Goal: Transaction & Acquisition: Purchase product/service

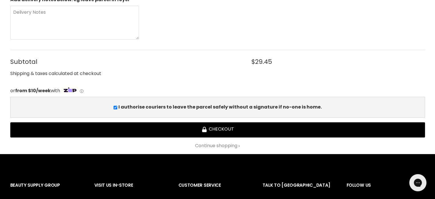
scroll to position [200, 0]
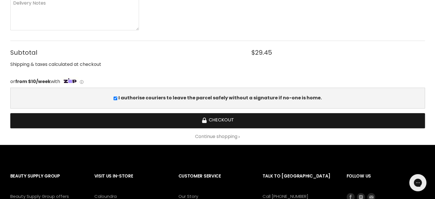
click at [227, 121] on button "Checkout" at bounding box center [217, 120] width 415 height 15
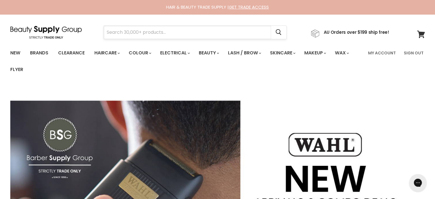
click at [157, 27] on input "Search" at bounding box center [187, 32] width 167 height 13
paste input "Davroe Smooth"
type input "Davroe Smooth"
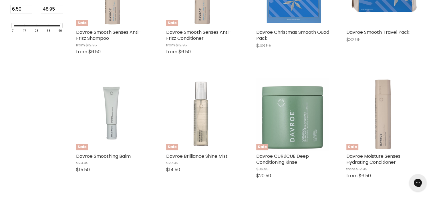
scroll to position [212, 0]
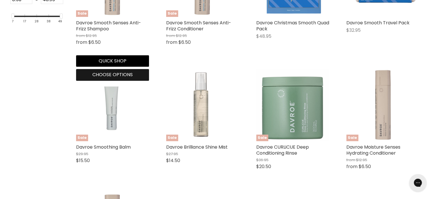
click at [115, 80] on button "Choose options" at bounding box center [112, 74] width 73 height 11
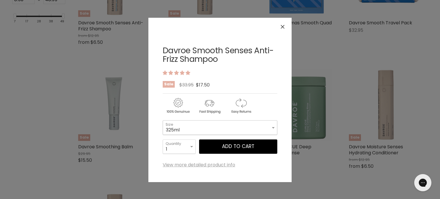
drag, startPoint x: 177, startPoint y: 128, endPoint x: 177, endPoint y: 133, distance: 4.9
click at [178, 129] on select "325ml 100ml 1 Litre" at bounding box center [220, 127] width 114 height 14
click at [163, 120] on select "325ml 100ml 1 Litre" at bounding box center [220, 127] width 114 height 14
select select "1 Litre"
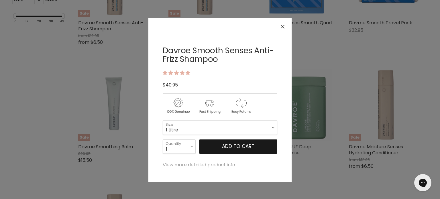
click at [233, 147] on button "Add to cart" at bounding box center [238, 146] width 78 height 14
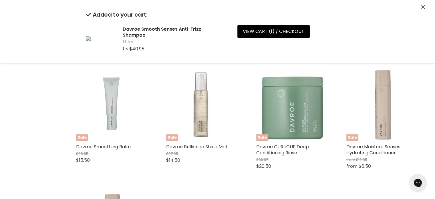
click at [422, 7] on icon "Close" at bounding box center [423, 7] width 4 height 4
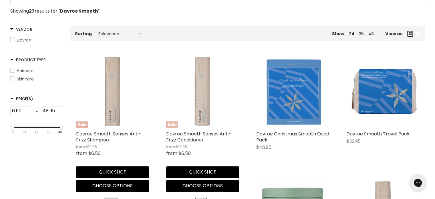
scroll to position [97, 0]
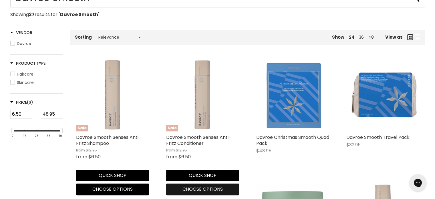
click at [191, 189] on span "Choose options" at bounding box center [203, 189] width 40 height 7
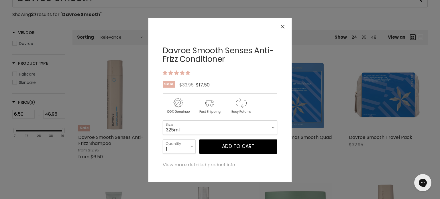
click at [211, 128] on select "325ml 100ml 1 Litre" at bounding box center [220, 127] width 114 height 14
click at [163, 120] on select "325ml 100ml 1 Litre" at bounding box center [220, 127] width 114 height 14
select select "1 Litre"
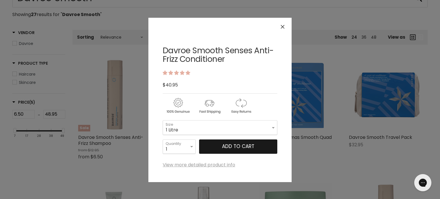
click at [224, 146] on button "Add to cart" at bounding box center [238, 146] width 78 height 14
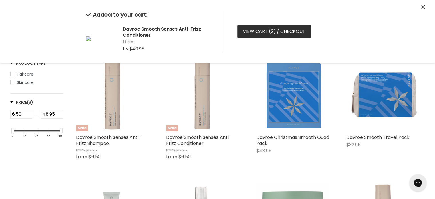
click at [266, 31] on link "View cart ( 2 ) / Checkout" at bounding box center [275, 31] width 74 height 13
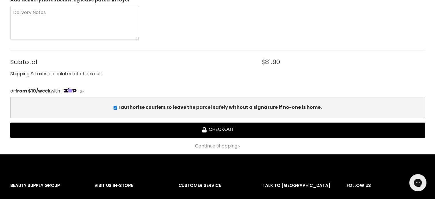
scroll to position [229, 0]
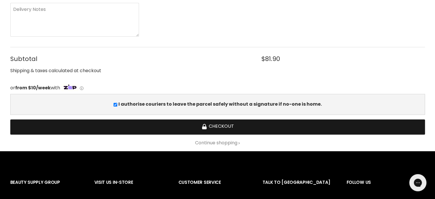
click at [219, 126] on button "Checkout" at bounding box center [217, 126] width 415 height 15
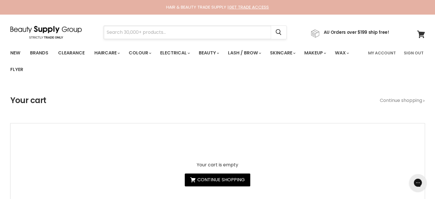
click at [182, 37] on input "Search" at bounding box center [187, 32] width 167 height 13
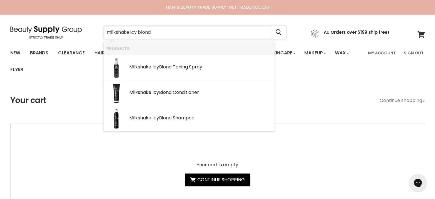
type input "milkshake icy blonde"
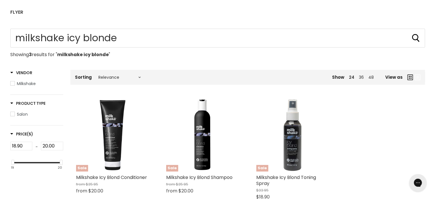
scroll to position [143, 0]
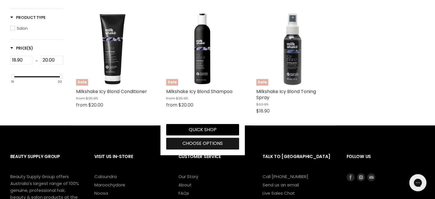
click at [196, 140] on span "Choose options" at bounding box center [203, 143] width 40 height 7
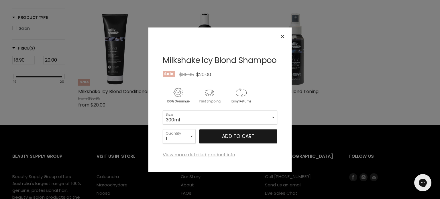
click at [226, 138] on span "Add to cart" at bounding box center [238, 136] width 32 height 7
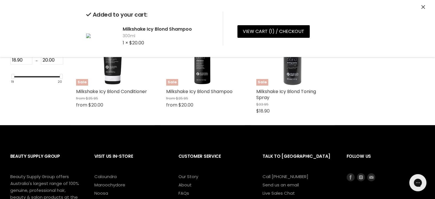
click at [423, 9] on button "Close" at bounding box center [423, 7] width 4 height 6
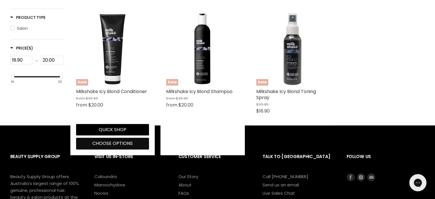
click at [106, 144] on span "Choose options" at bounding box center [112, 143] width 40 height 7
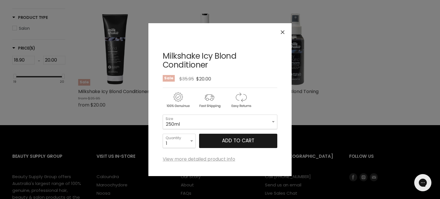
click at [213, 139] on button "Add to cart" at bounding box center [238, 141] width 78 height 14
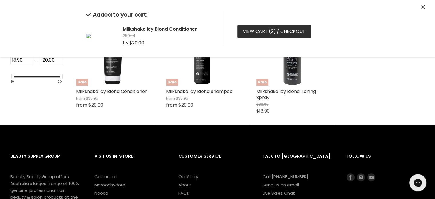
click at [272, 28] on span "2" at bounding box center [272, 31] width 3 height 7
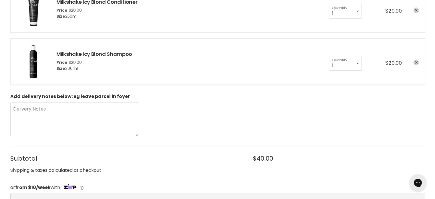
scroll to position [200, 0]
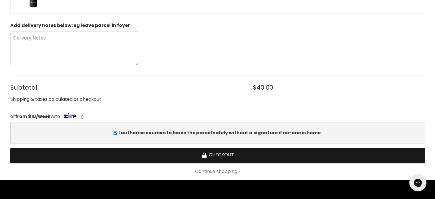
click at [228, 159] on button "Checkout" at bounding box center [217, 155] width 415 height 15
